Goal: Transaction & Acquisition: Book appointment/travel/reservation

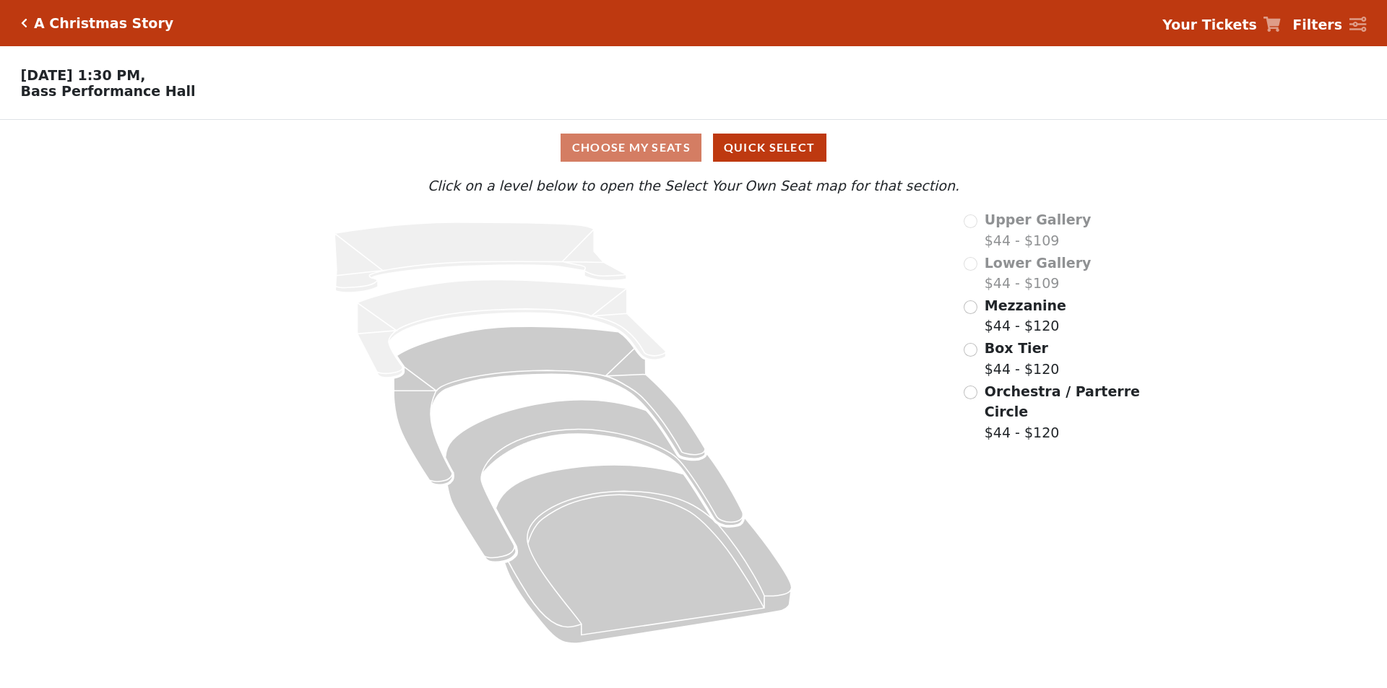
click at [1021, 314] on span "Mezzanine" at bounding box center [1026, 306] width 82 height 16
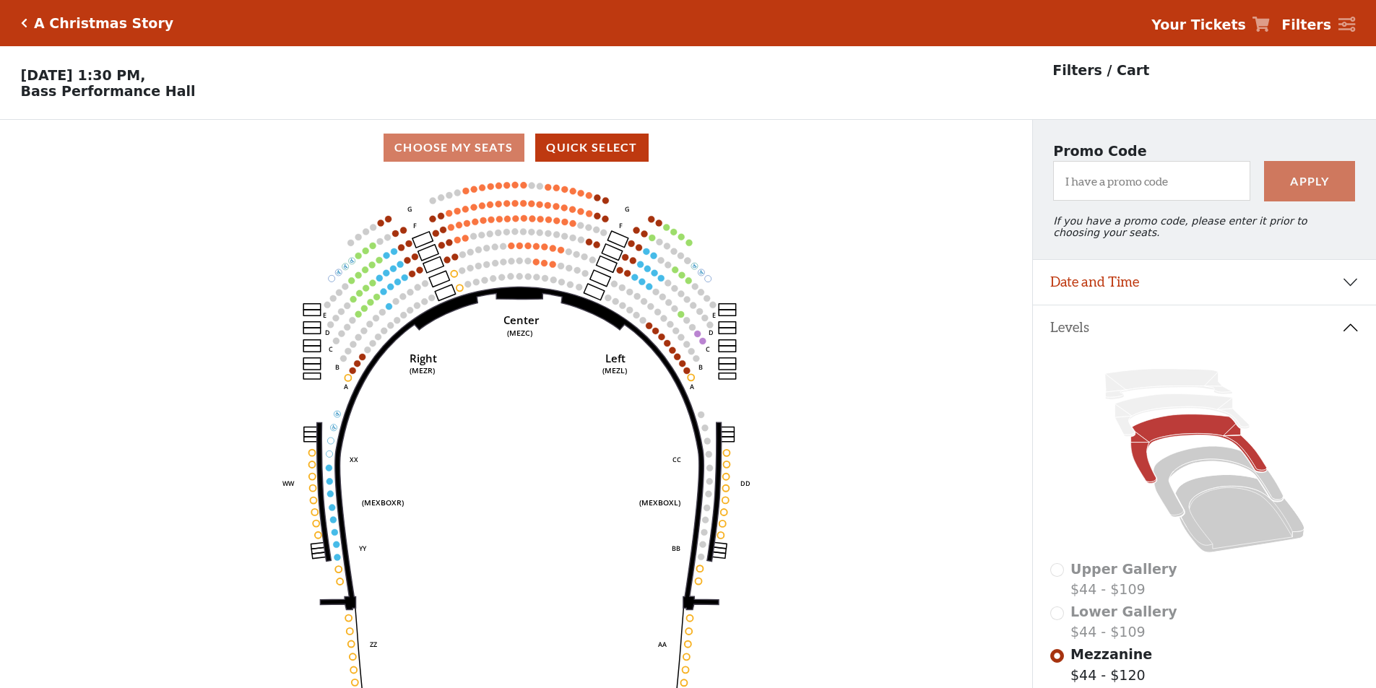
click at [550, 191] on circle at bounding box center [548, 187] width 7 height 7
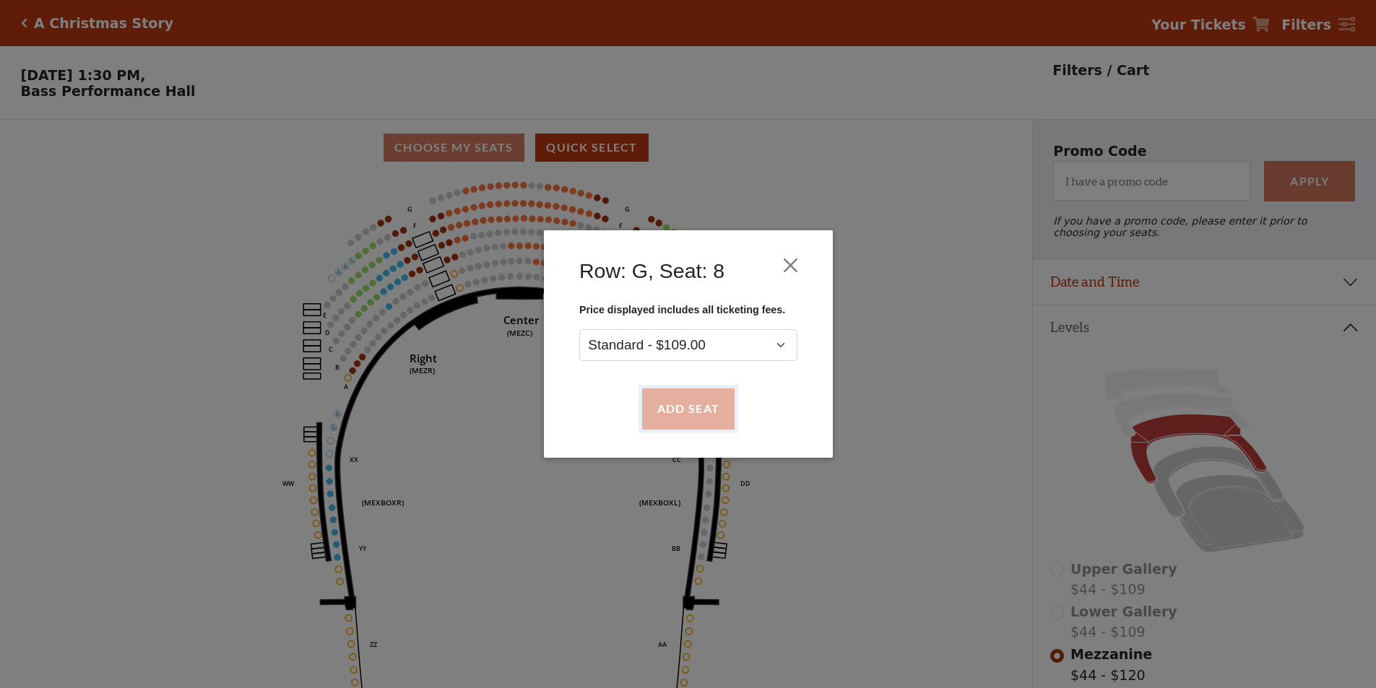
click at [708, 419] on button "Add Seat" at bounding box center [687, 409] width 92 height 40
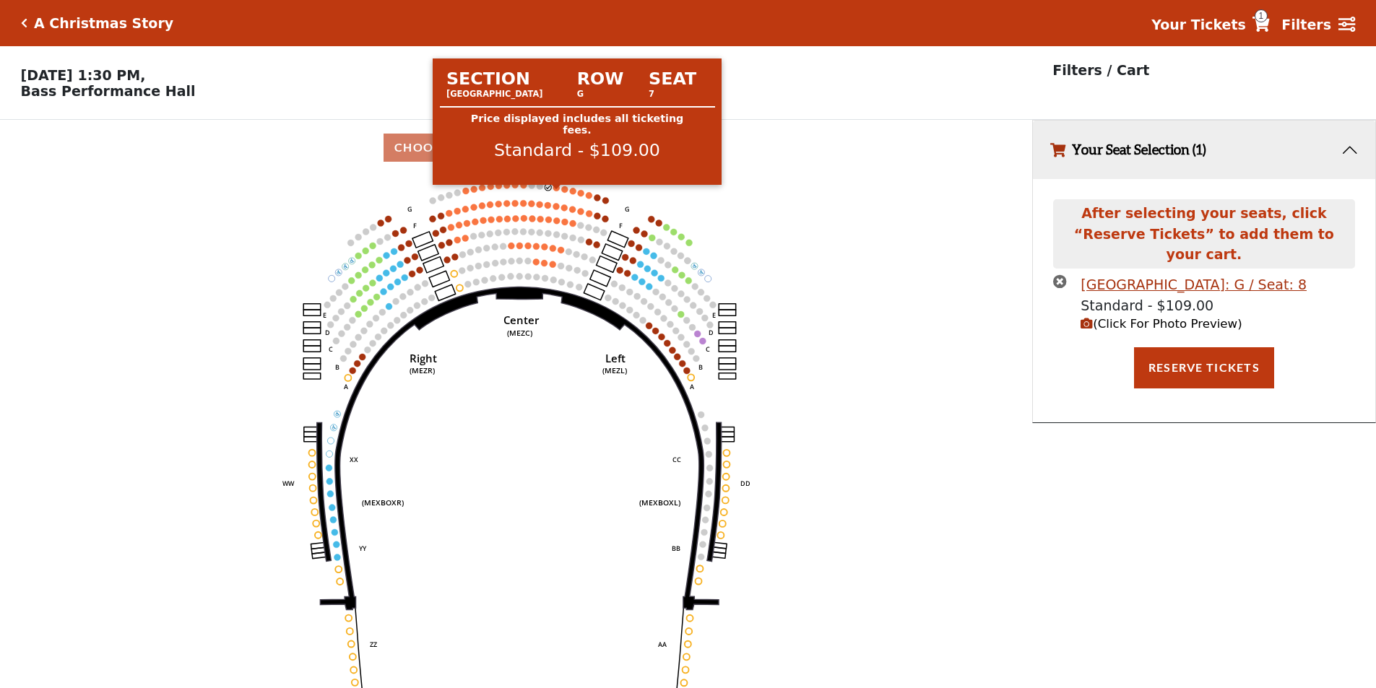
click at [559, 191] on circle at bounding box center [556, 187] width 7 height 7
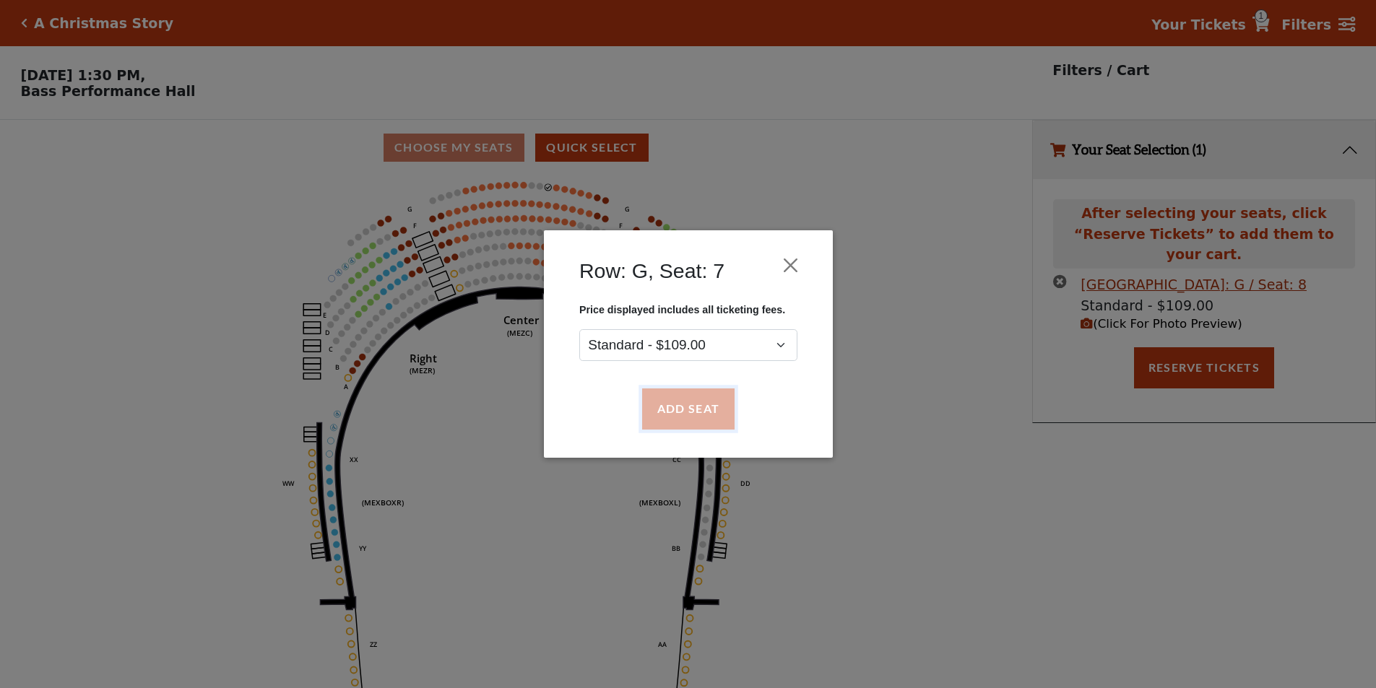
click at [675, 392] on button "Add Seat" at bounding box center [687, 409] width 92 height 40
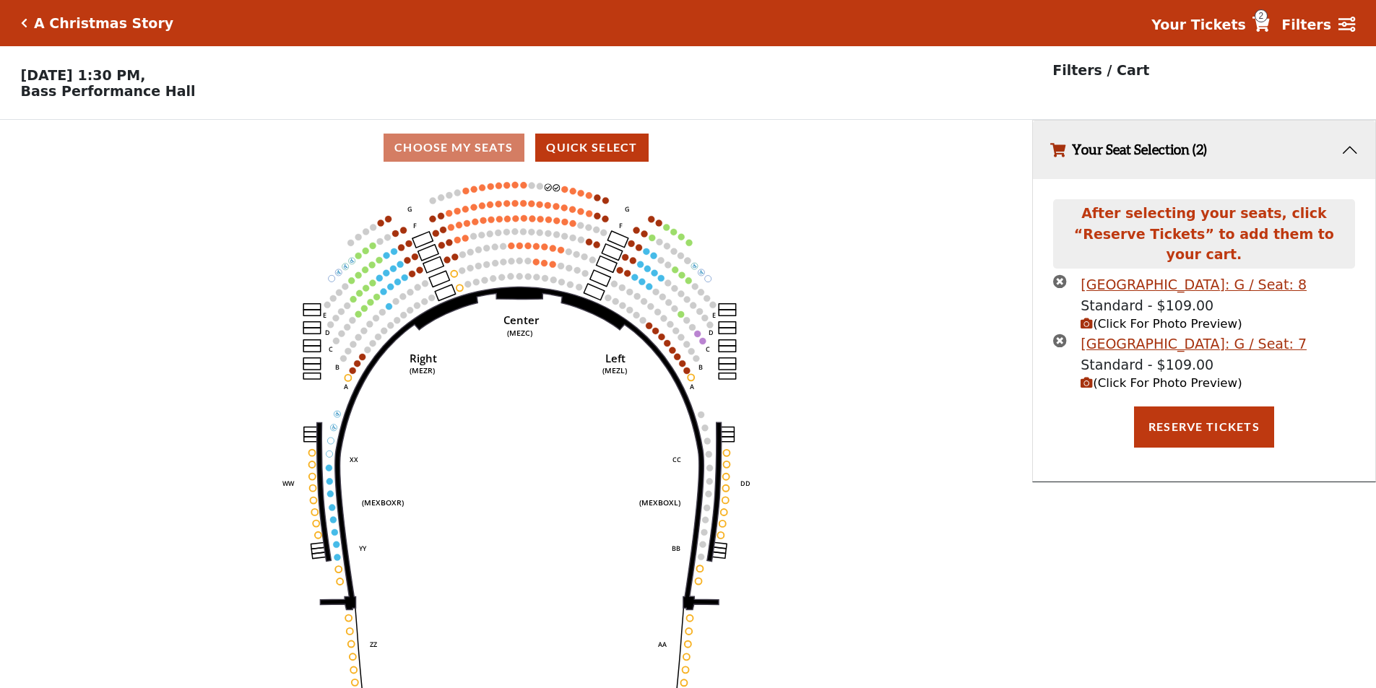
click at [561, 196] on icon "Center (MEZC) Right (MEZR) Left (MEZL) (MEXBOXR) (MEXBOXL) XX WW CC DD YY BB ZZ…" at bounding box center [515, 437] width 929 height 522
click at [564, 193] on circle at bounding box center [565, 189] width 7 height 7
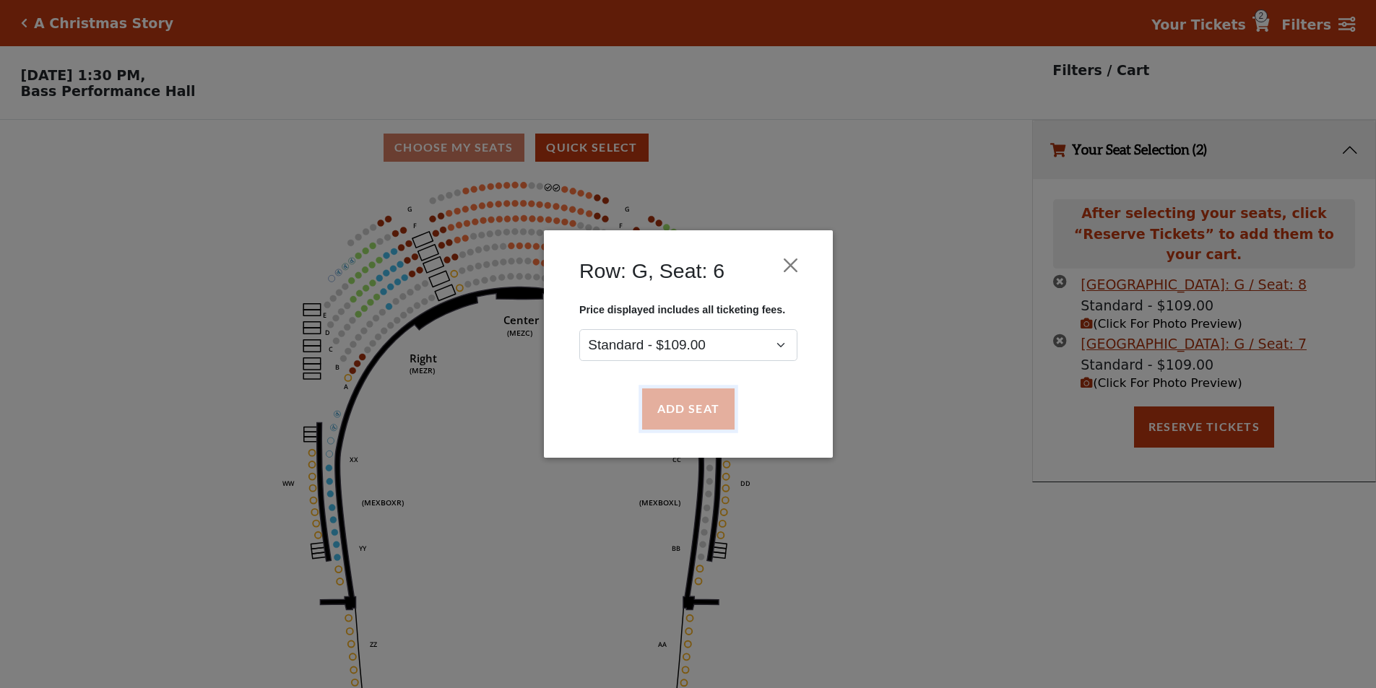
click at [704, 395] on button "Add Seat" at bounding box center [687, 409] width 92 height 40
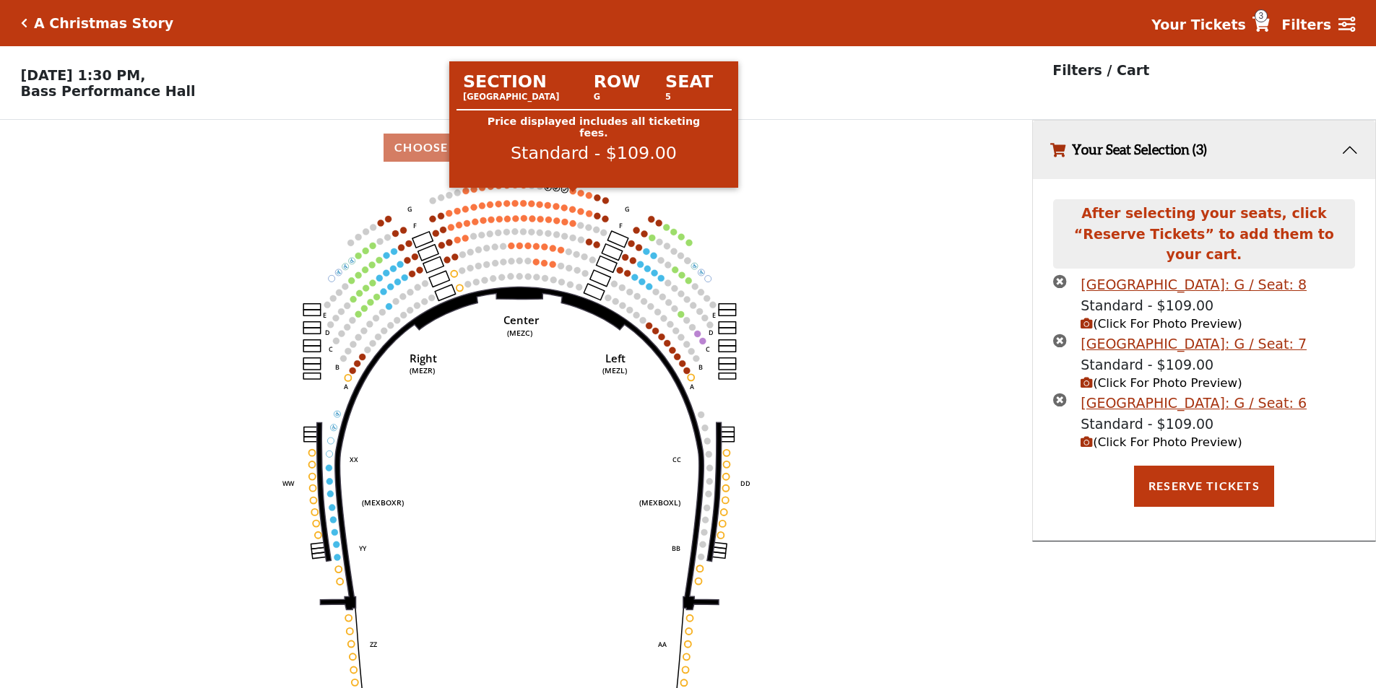
click at [574, 194] on circle at bounding box center [573, 191] width 7 height 7
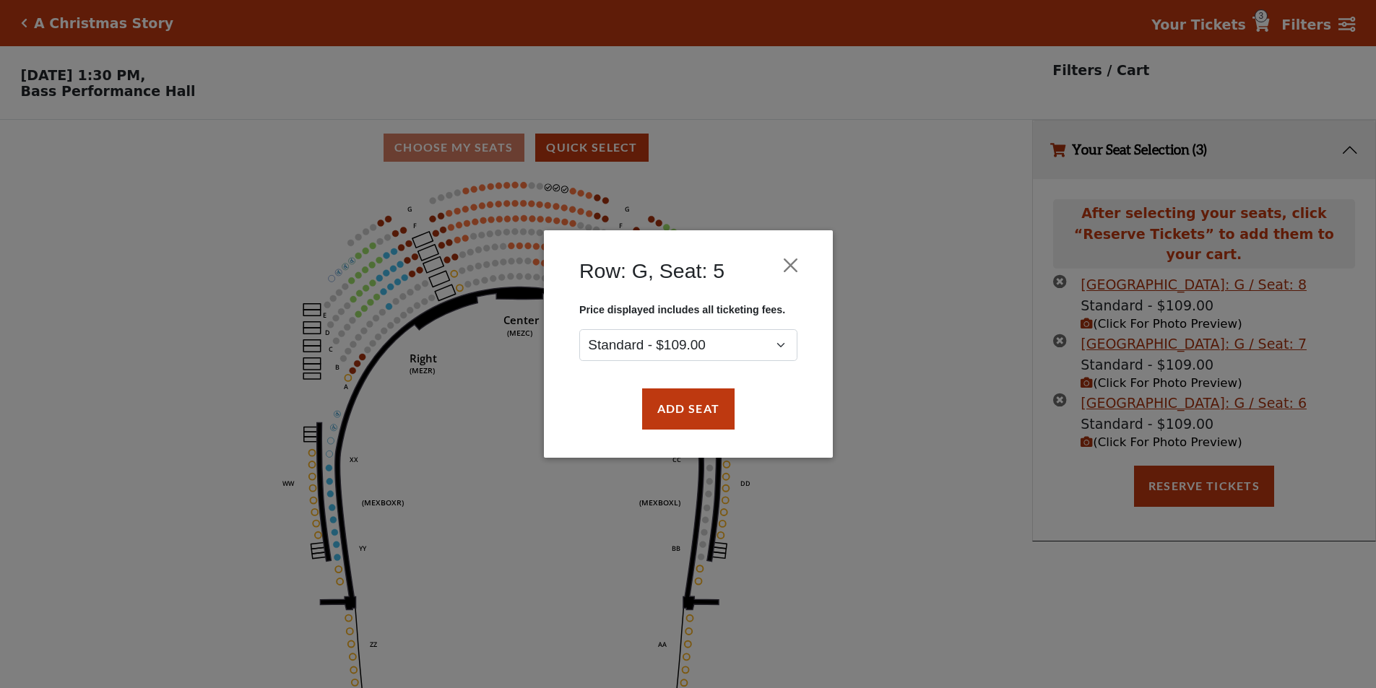
click at [694, 384] on div "Add Seat" at bounding box center [689, 410] width 246 height 68
click at [683, 403] on button "Add Seat" at bounding box center [687, 409] width 92 height 40
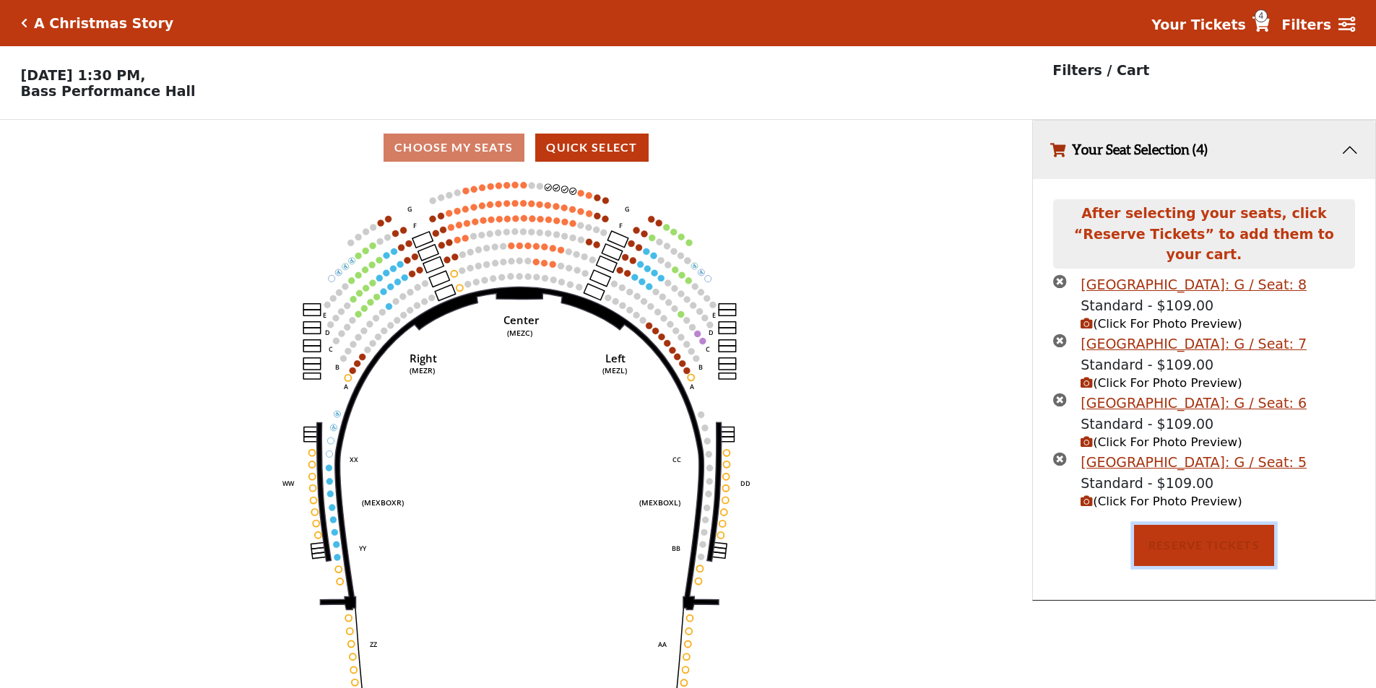
drag, startPoint x: 1234, startPoint y: 530, endPoint x: 1219, endPoint y: 527, distance: 14.9
click at [1233, 530] on button "Reserve Tickets" at bounding box center [1204, 545] width 140 height 40
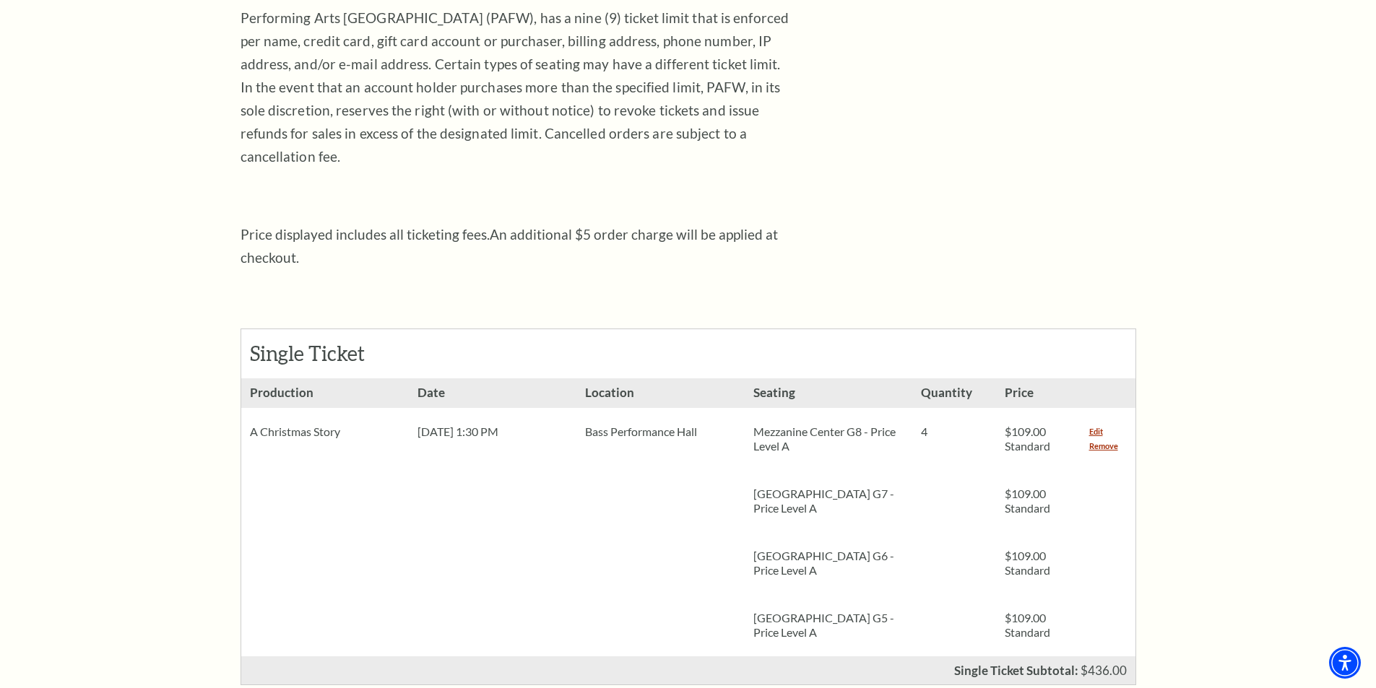
scroll to position [144, 0]
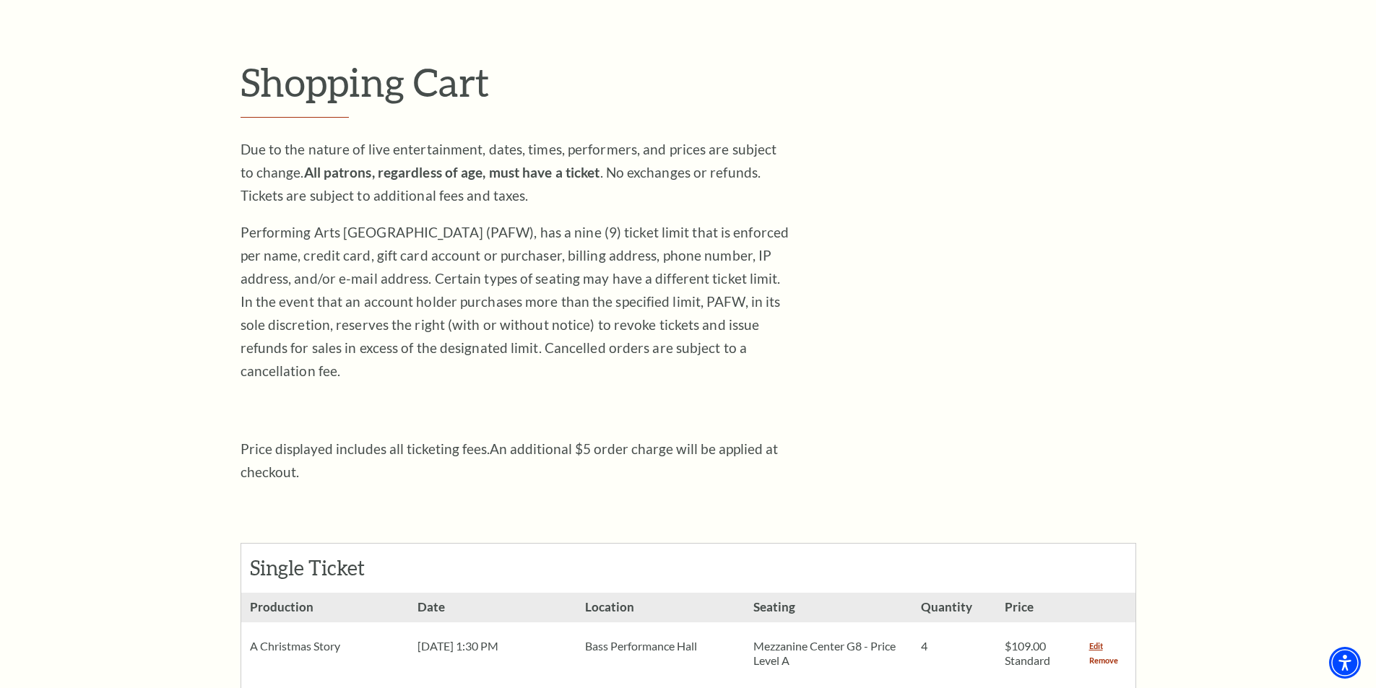
click at [1107, 654] on link "Remove" at bounding box center [1103, 661] width 29 height 14
